Goal: Information Seeking & Learning: Learn about a topic

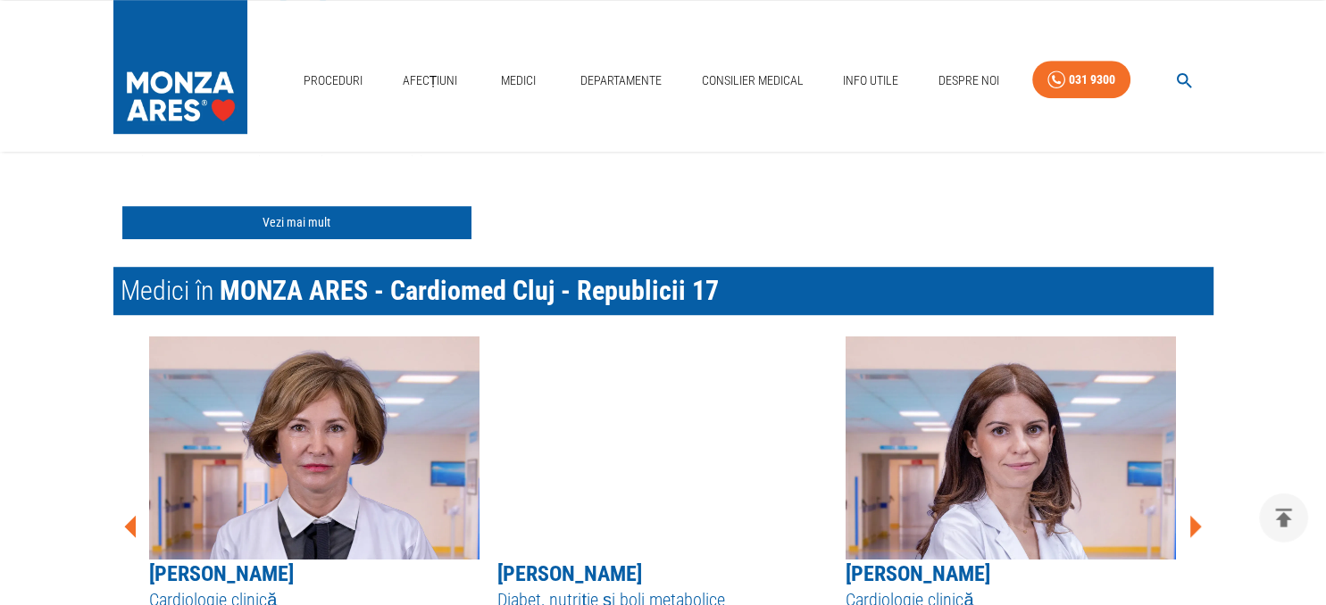
scroll to position [1131, 0]
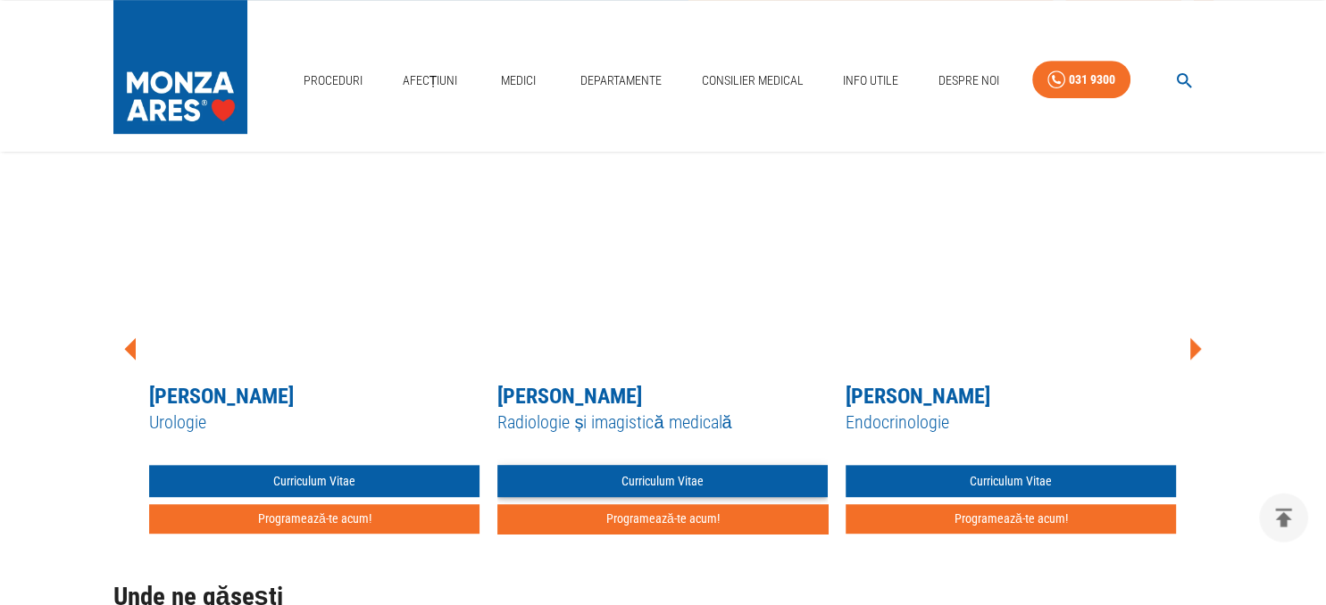
scroll to position [848, 0]
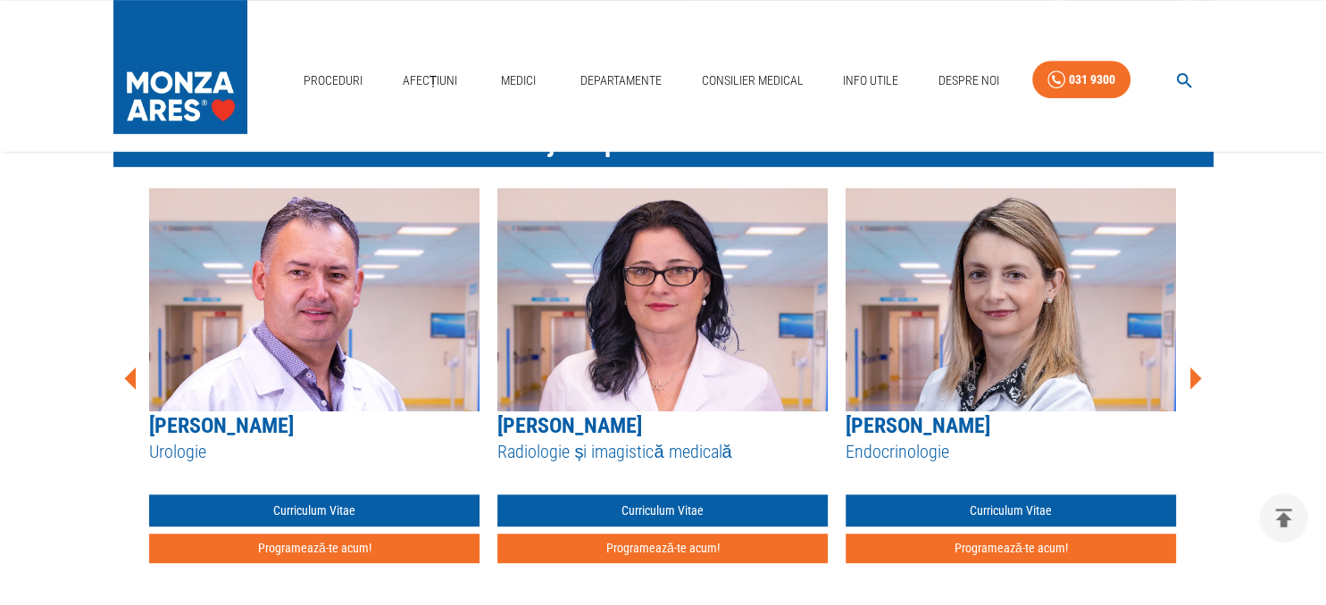
click at [973, 334] on img at bounding box center [1010, 299] width 330 height 223
click at [934, 430] on link "Dr. Romina Radi" at bounding box center [917, 425] width 145 height 25
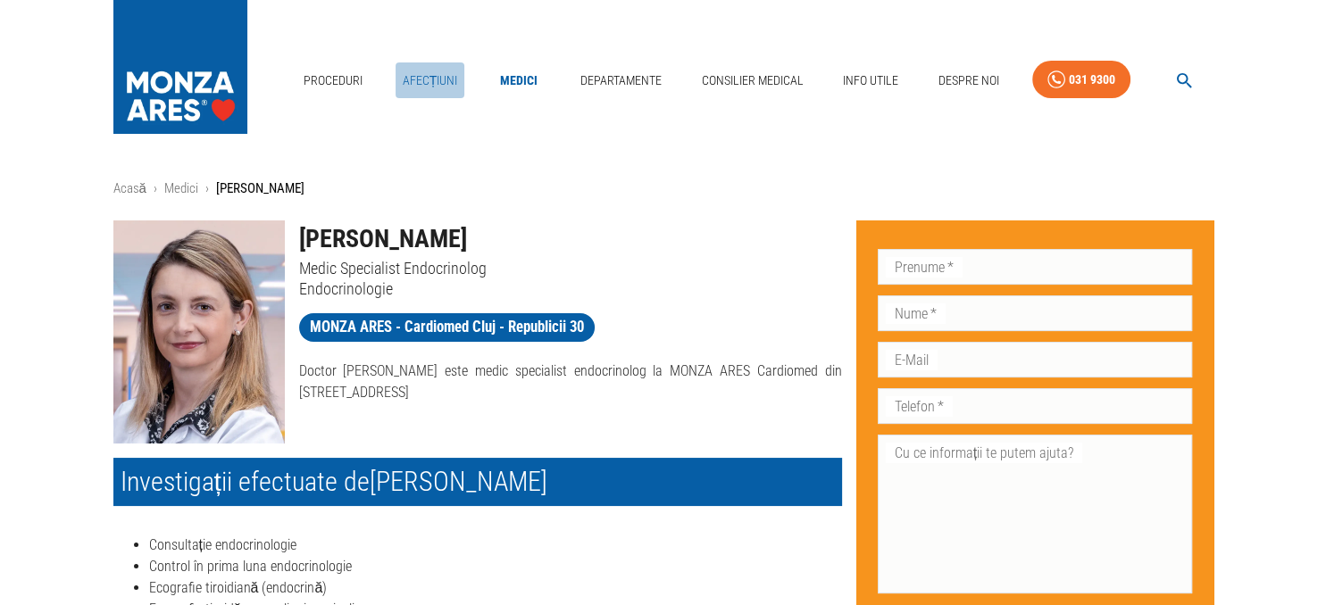
click at [435, 80] on link "Afecțiuni" at bounding box center [430, 80] width 70 height 37
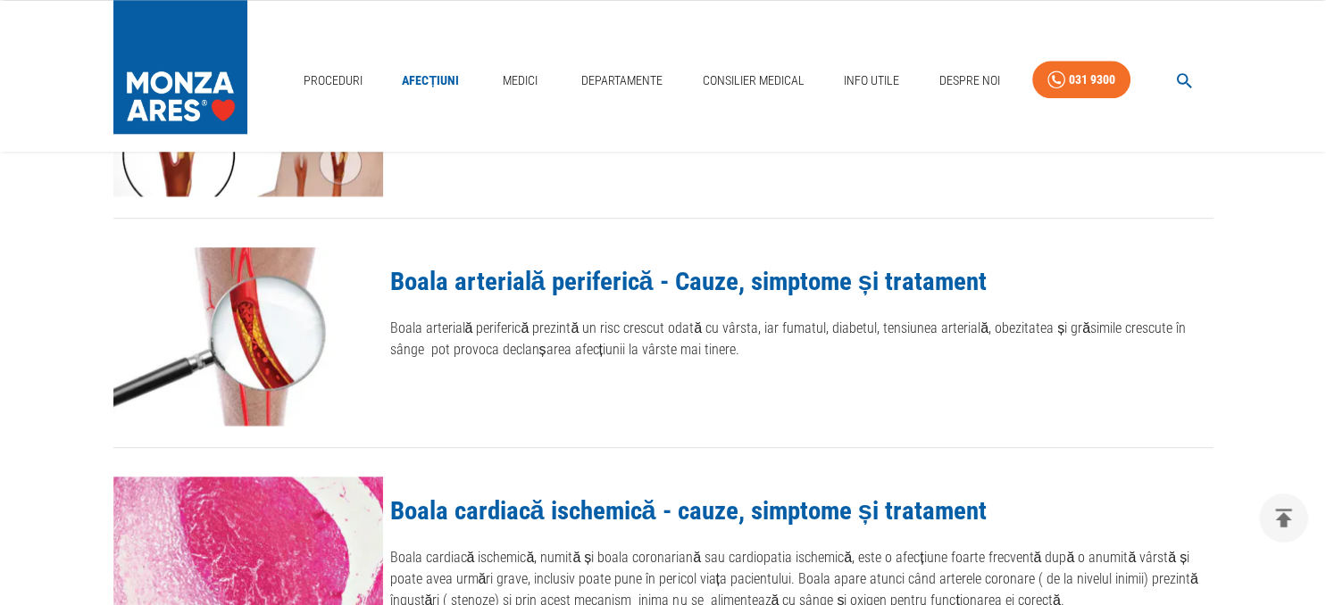
scroll to position [2074, 0]
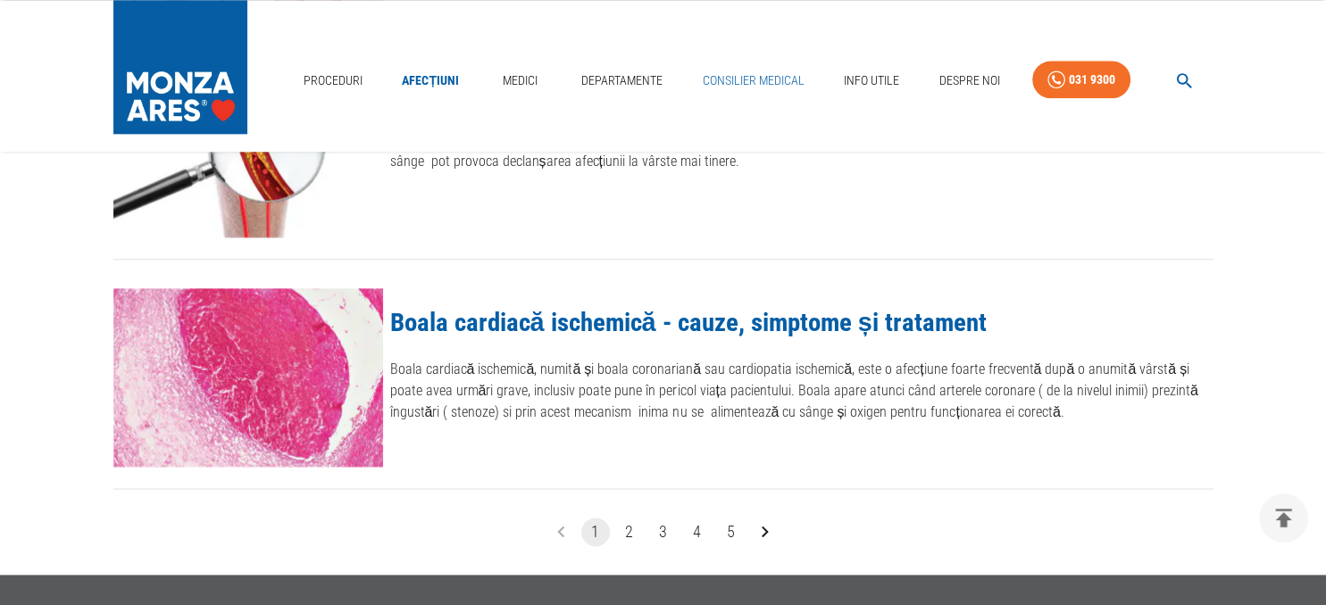
click at [729, 74] on link "Consilier Medical" at bounding box center [753, 80] width 116 height 37
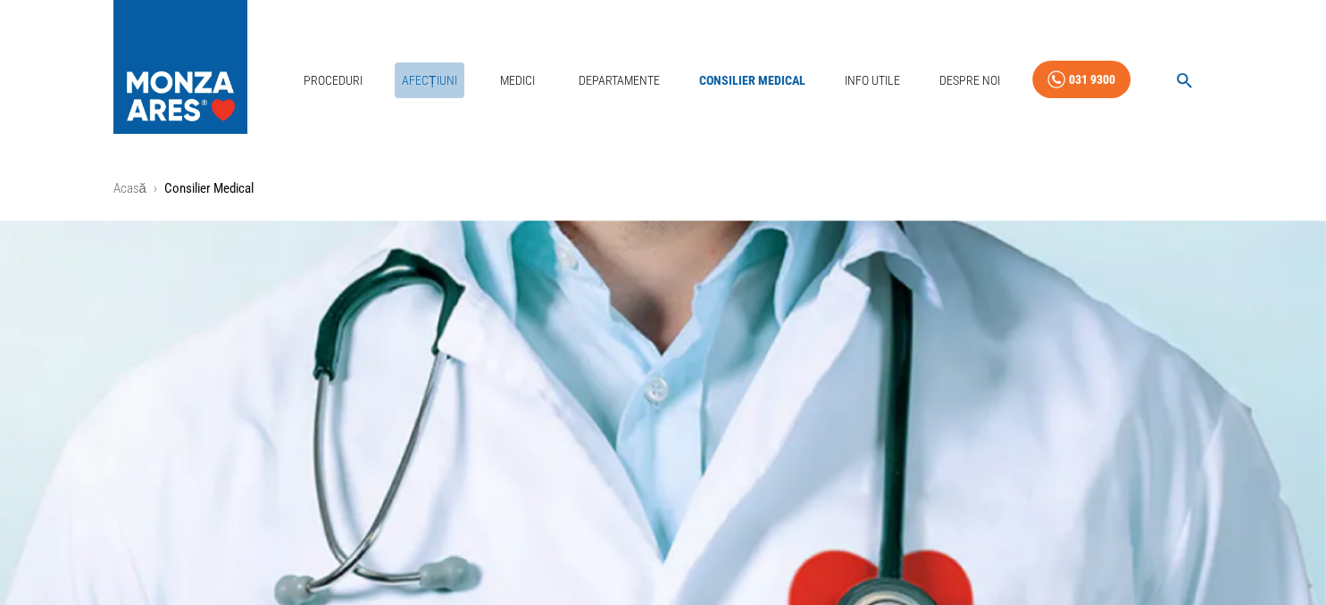
click at [429, 83] on link "Afecțiuni" at bounding box center [430, 80] width 70 height 37
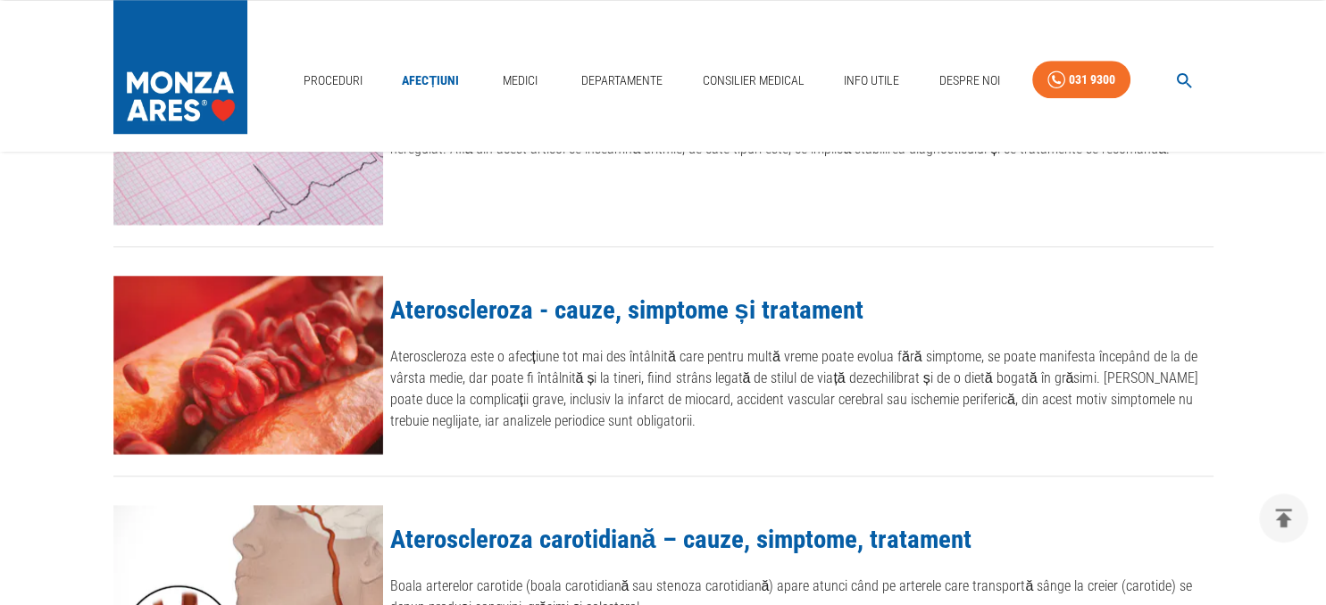
scroll to position [1414, 0]
